Goal: Transaction & Acquisition: Subscribe to service/newsletter

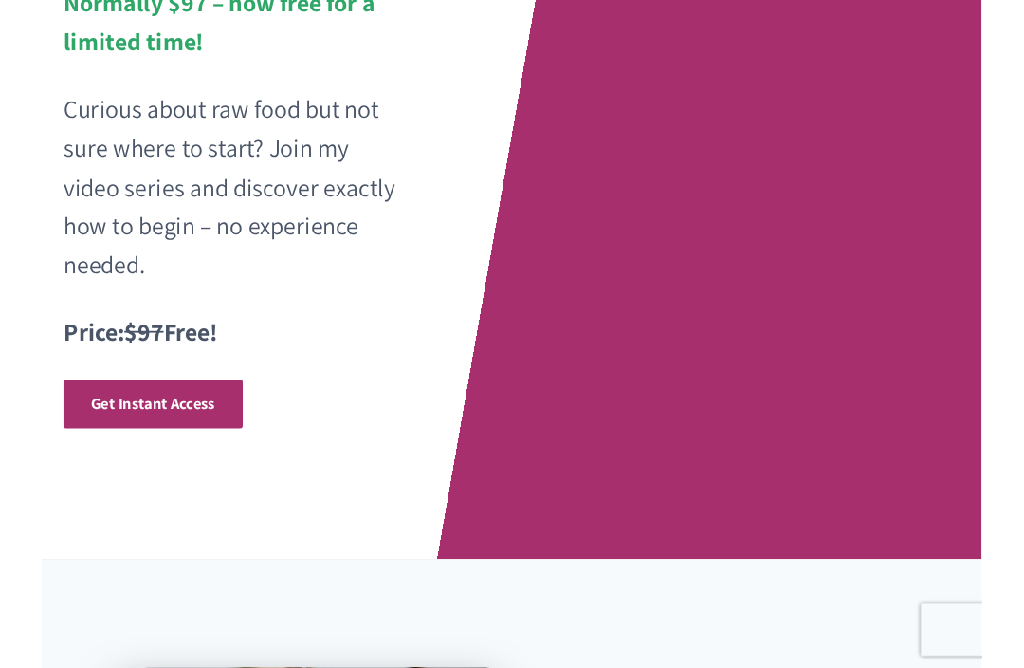
scroll to position [451, 0]
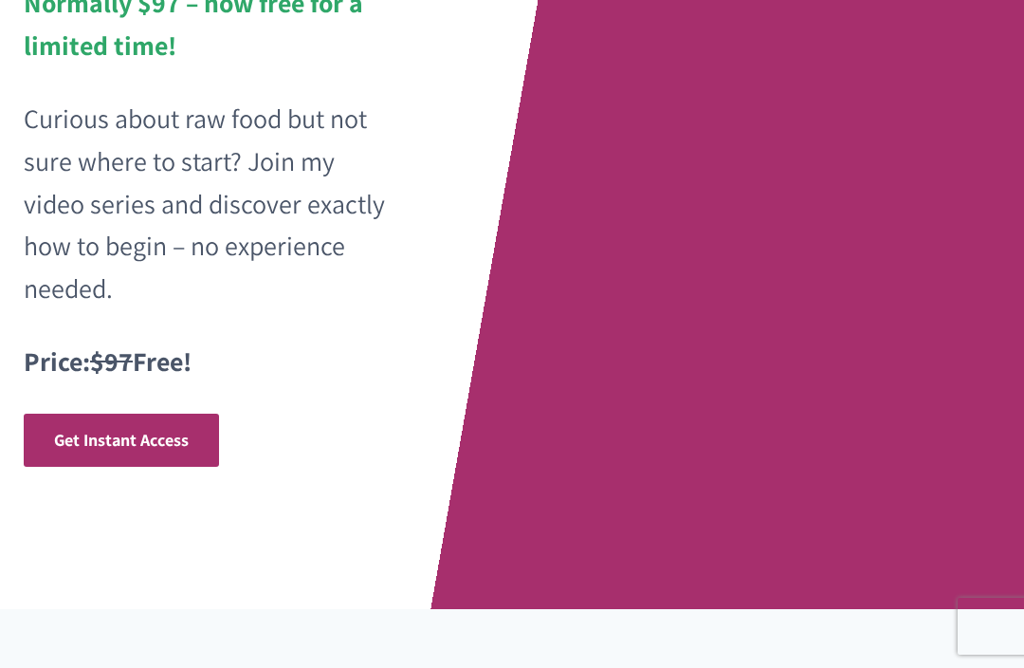
click at [131, 414] on link "Get Instant Access" at bounding box center [121, 441] width 195 height 54
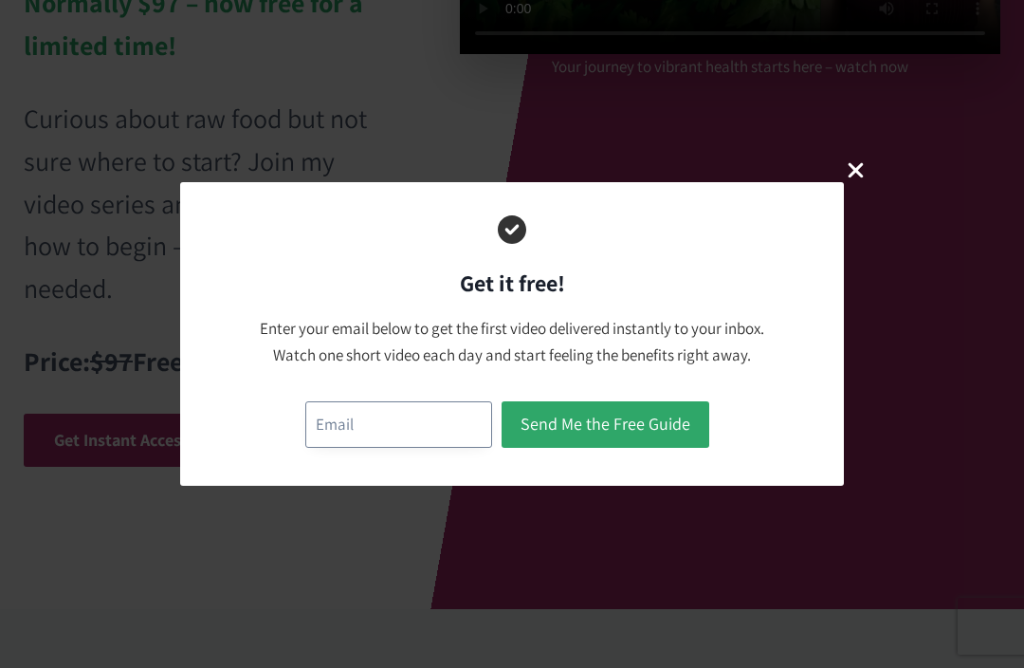
click at [377, 428] on input "email" at bounding box center [398, 424] width 187 height 46
type input "[EMAIL_ADDRESS][DOMAIN_NAME]"
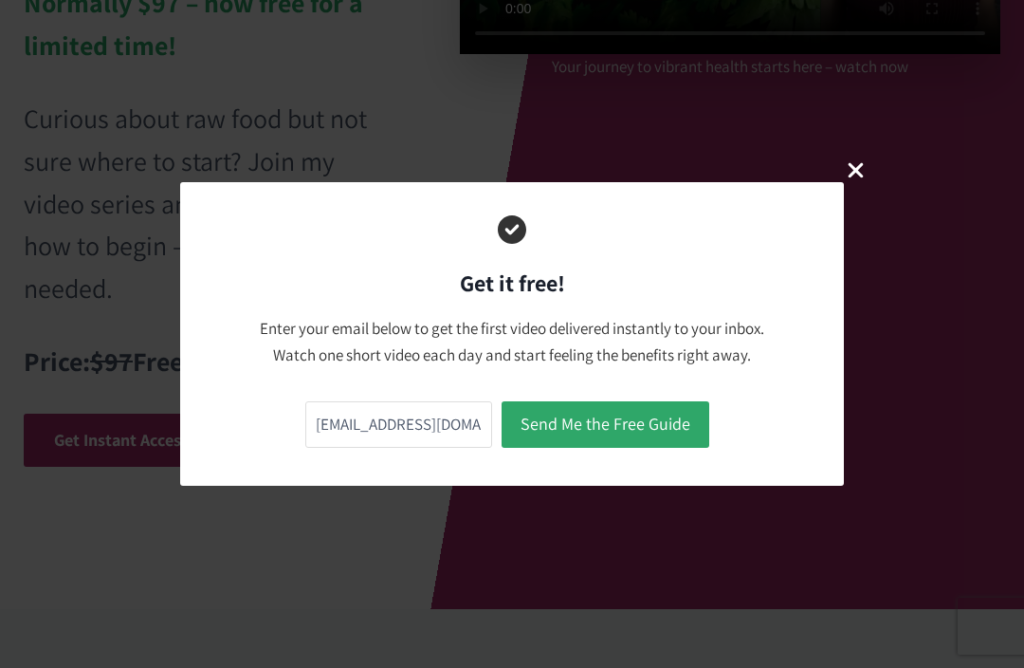
click at [593, 416] on button "Send Me the Free Guide" at bounding box center [606, 424] width 208 height 46
